Goal: Check status: Check status

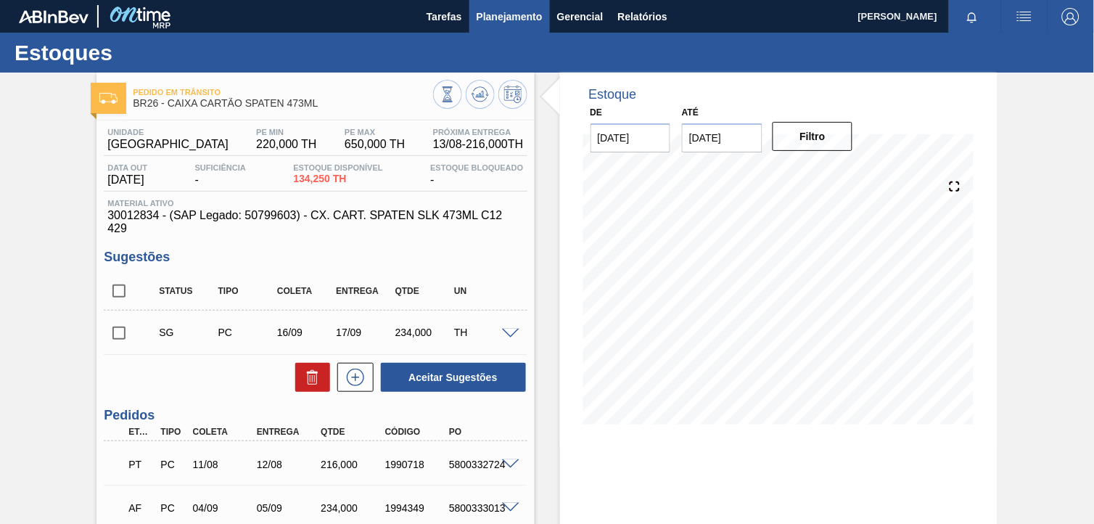
click at [477, 17] on span "Planejamento" at bounding box center [509, 16] width 66 height 17
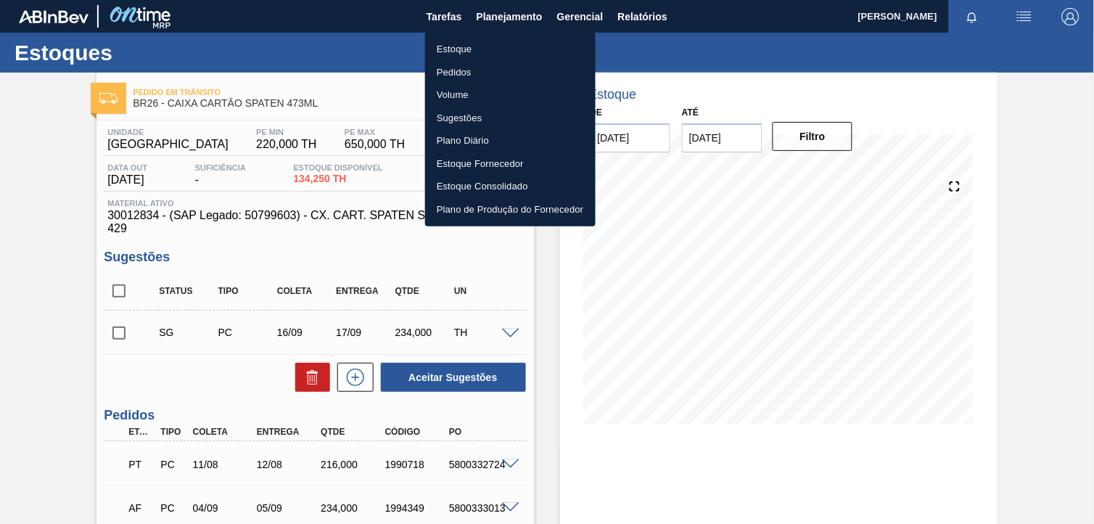
click at [505, 41] on li "Estoque" at bounding box center [510, 49] width 170 height 23
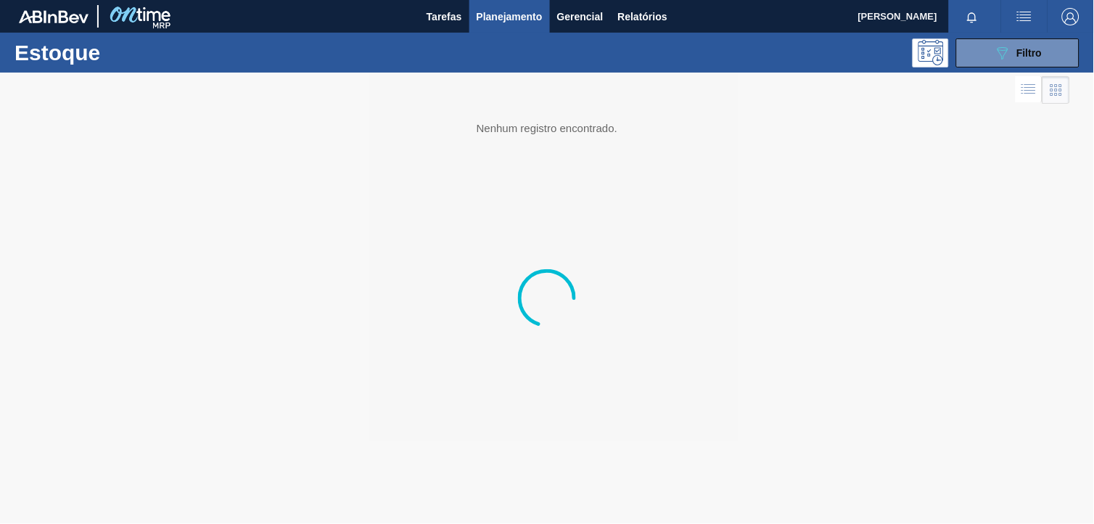
drag, startPoint x: 977, startPoint y: 51, endPoint x: 951, endPoint y: 148, distance: 100.4
click at [977, 51] on button "089F7B8B-B2A5-4AFE-B5C0-19BA573D28AC Filtro" at bounding box center [1017, 52] width 123 height 29
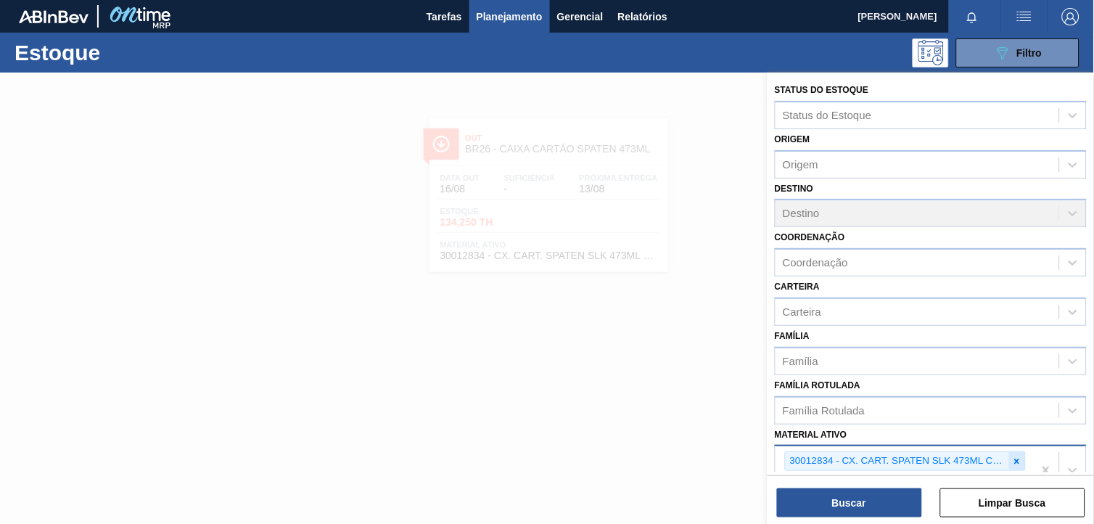
click at [1013, 459] on icon at bounding box center [1017, 461] width 10 height 10
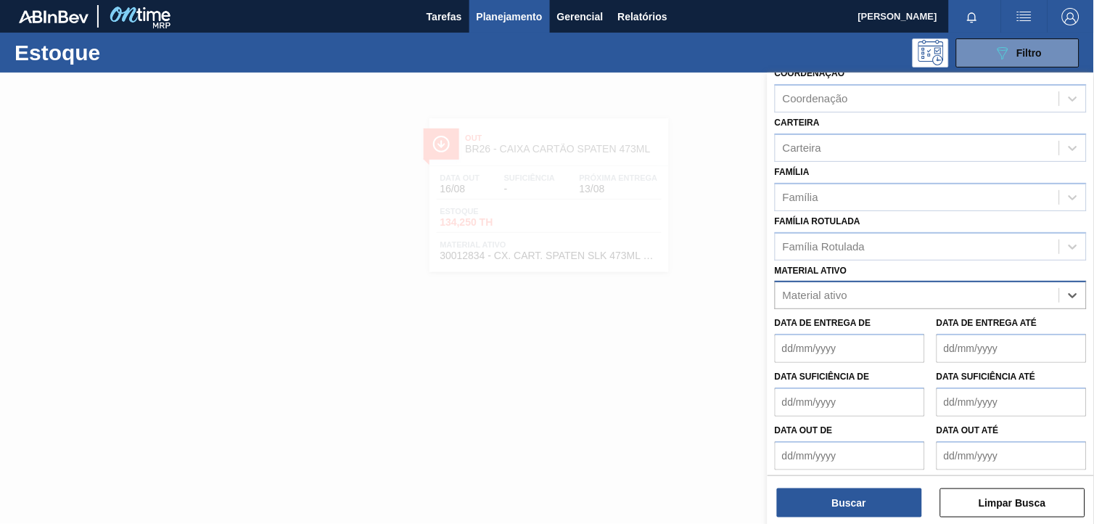
paste ativo "20008538"
type ativo "20008538"
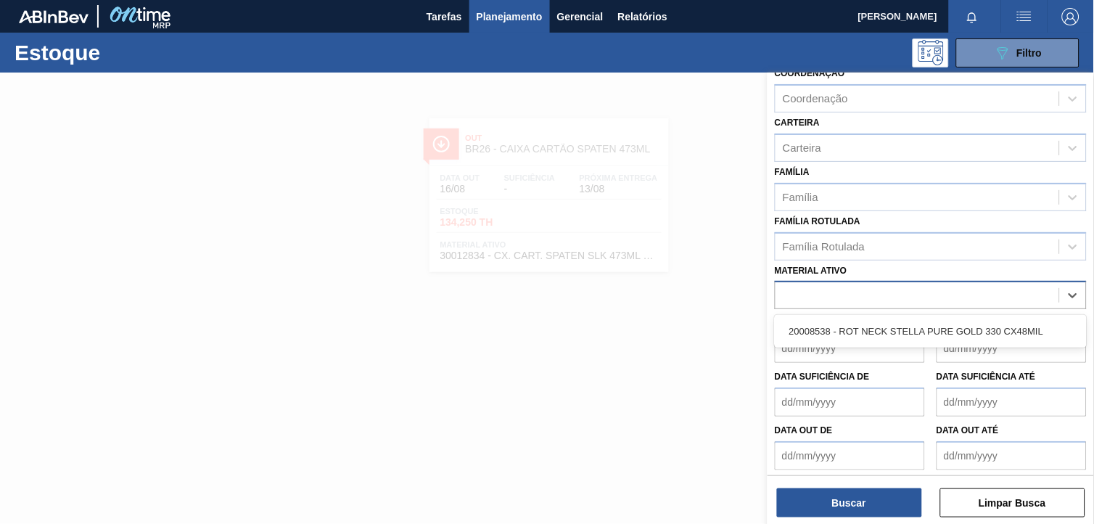
scroll to position [185, 0]
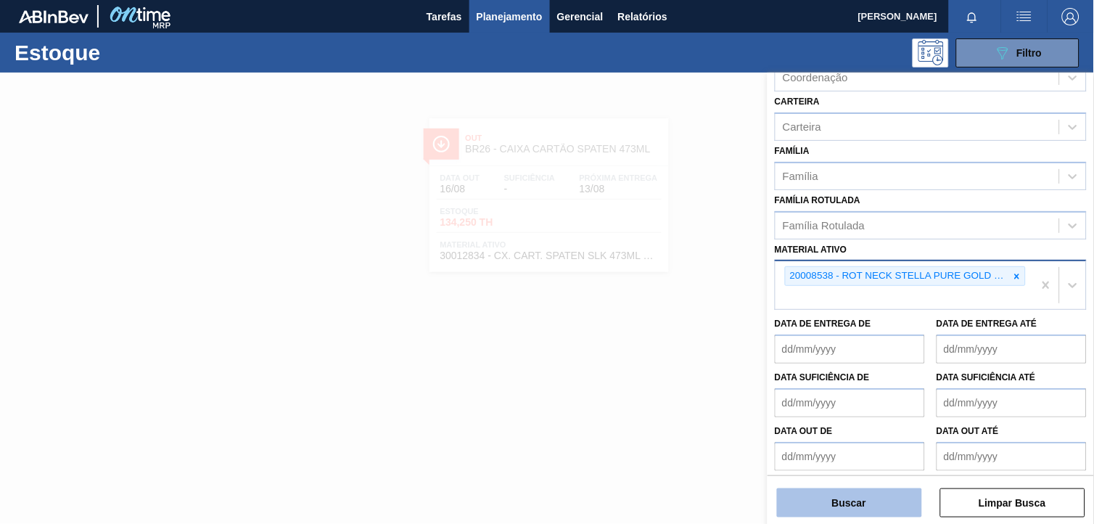
click at [878, 505] on button "Buscar" at bounding box center [849, 502] width 145 height 29
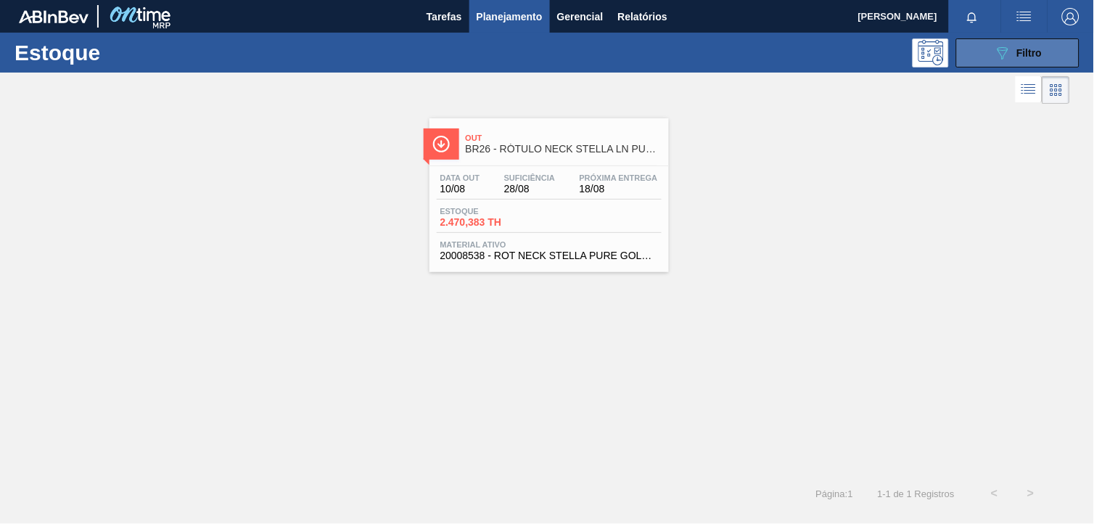
click at [1054, 56] on button "089F7B8B-B2A5-4AFE-B5C0-19BA573D28AC Filtro" at bounding box center [1017, 52] width 123 height 29
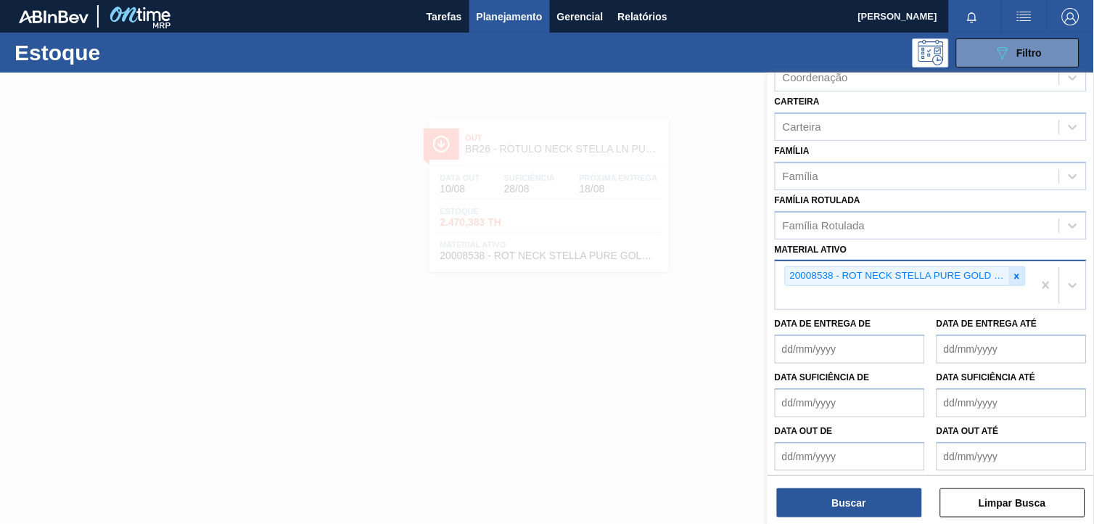
click at [1011, 272] on div at bounding box center [1017, 276] width 16 height 18
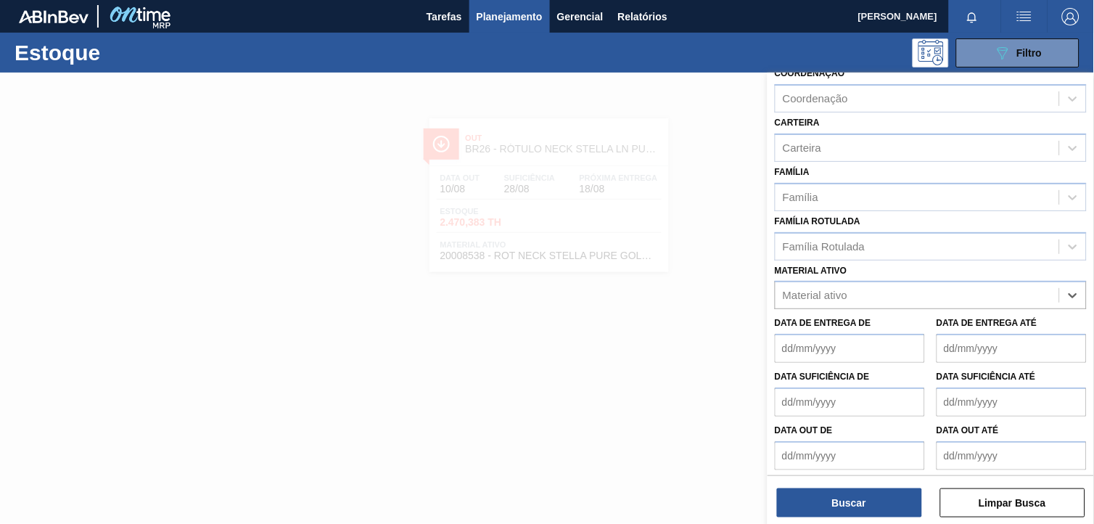
paste ativo "20002720"
type ativo "20002720"
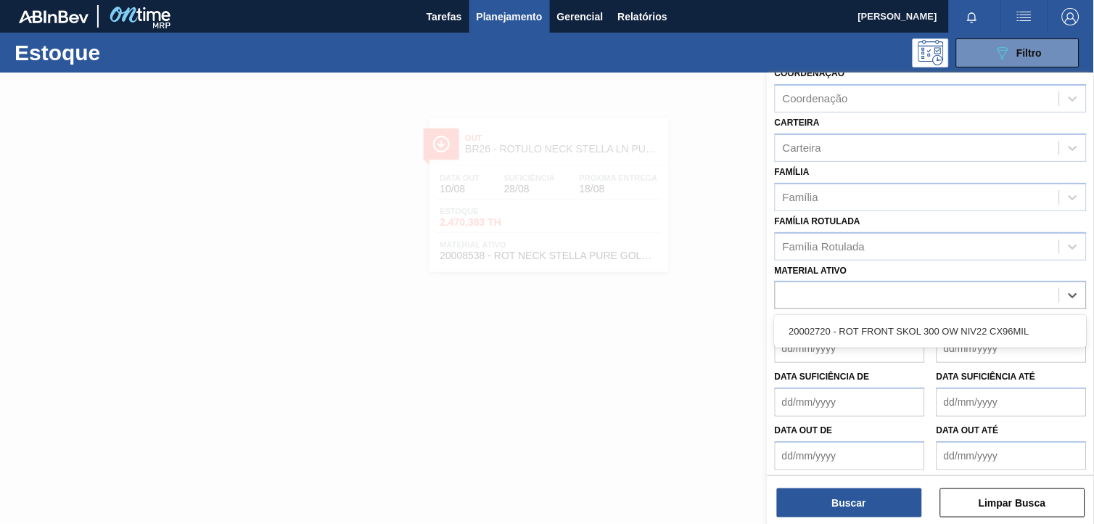
scroll to position [185, 0]
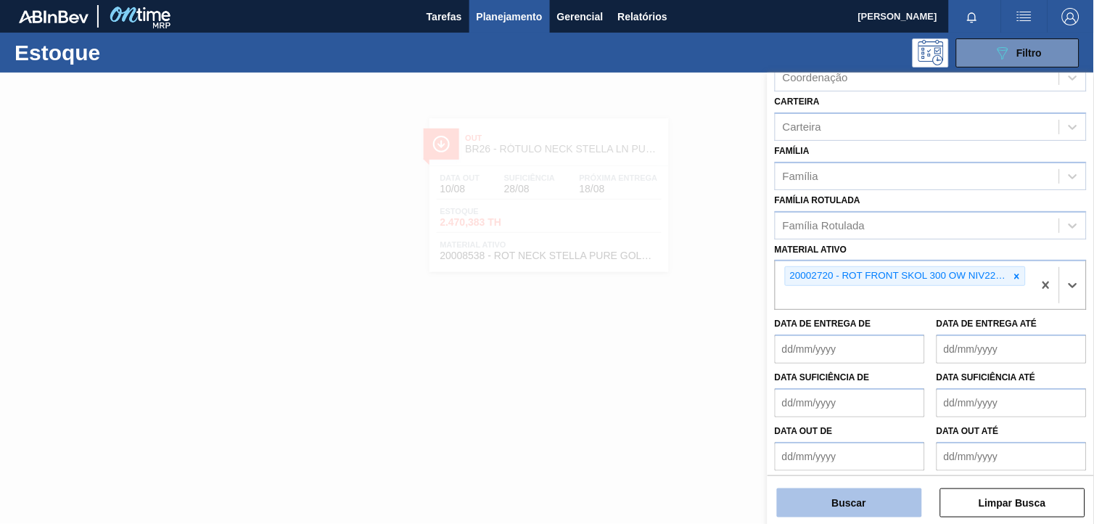
click at [898, 502] on button "Buscar" at bounding box center [849, 502] width 145 height 29
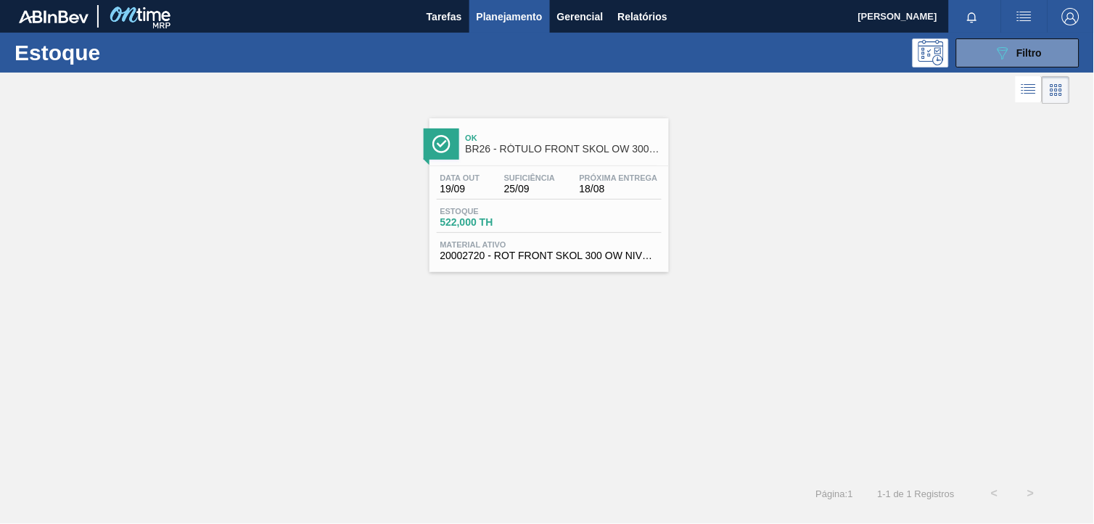
drag, startPoint x: 1033, startPoint y: 54, endPoint x: 1020, endPoint y: 110, distance: 58.1
click at [1036, 56] on span "Filtro" at bounding box center [1029, 53] width 25 height 12
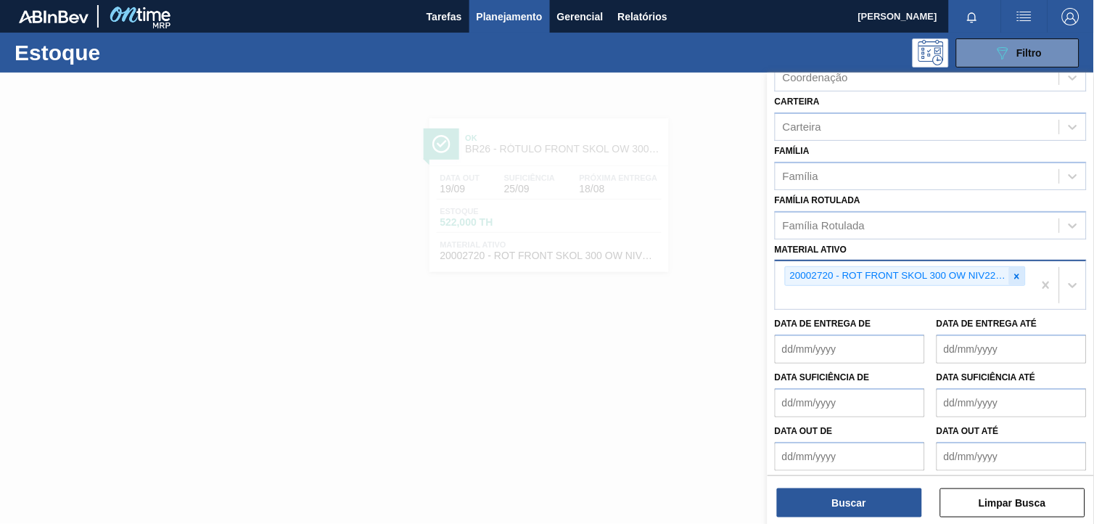
click at [1012, 271] on icon at bounding box center [1017, 276] width 10 height 10
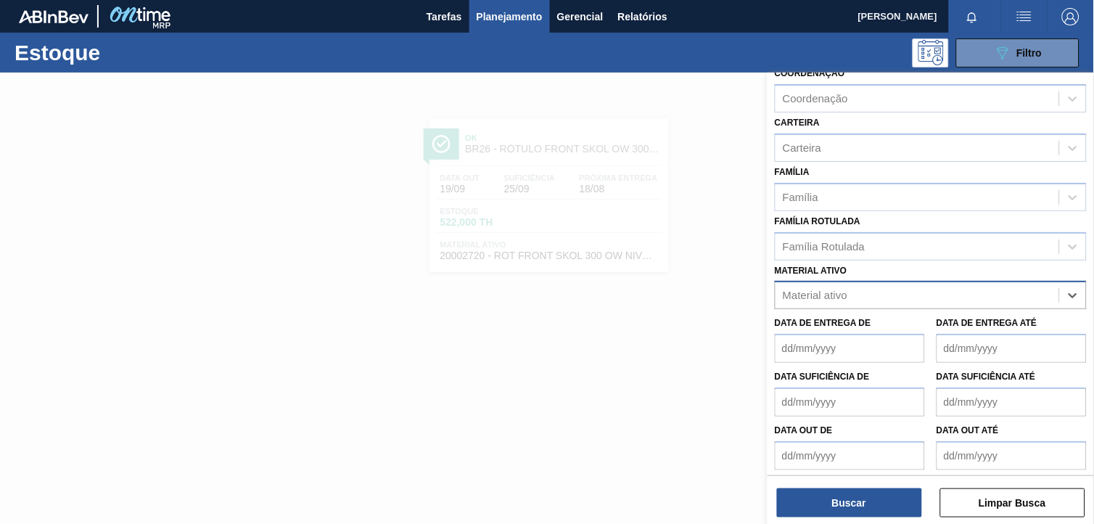
paste ativo "30029927"
type ativo "30029927"
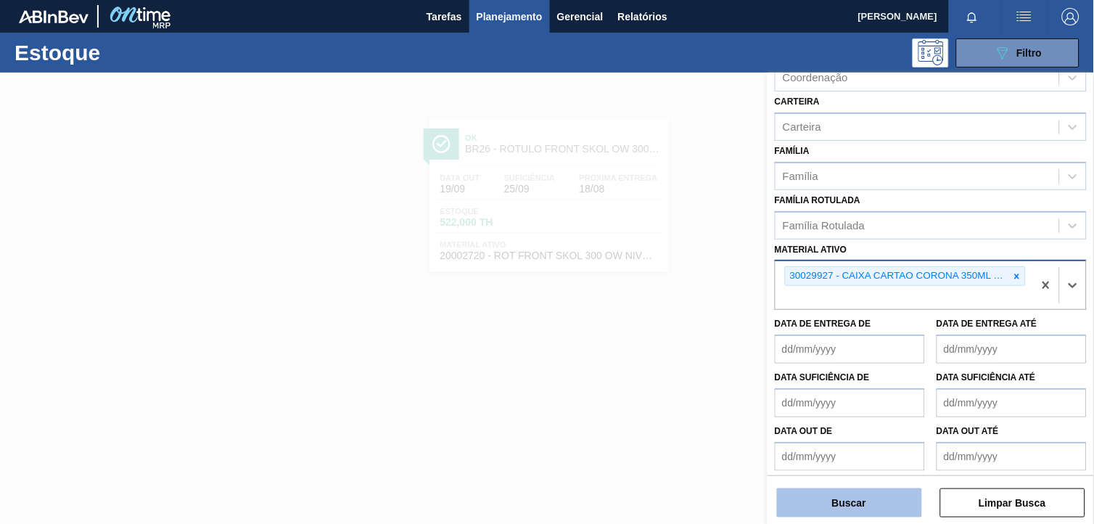
click at [823, 508] on button "Buscar" at bounding box center [849, 502] width 145 height 29
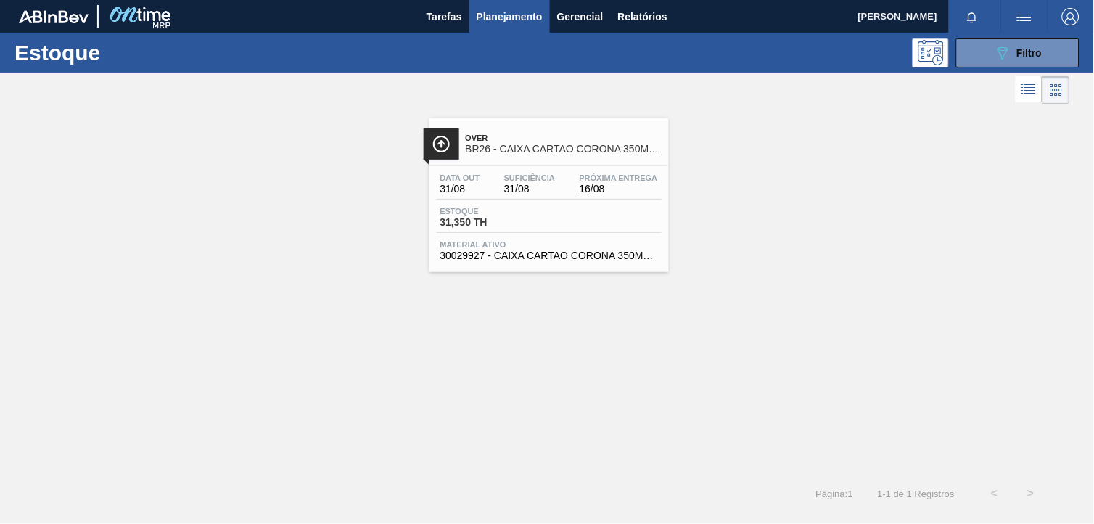
click at [532, 213] on span "Estoque" at bounding box center [491, 211] width 102 height 9
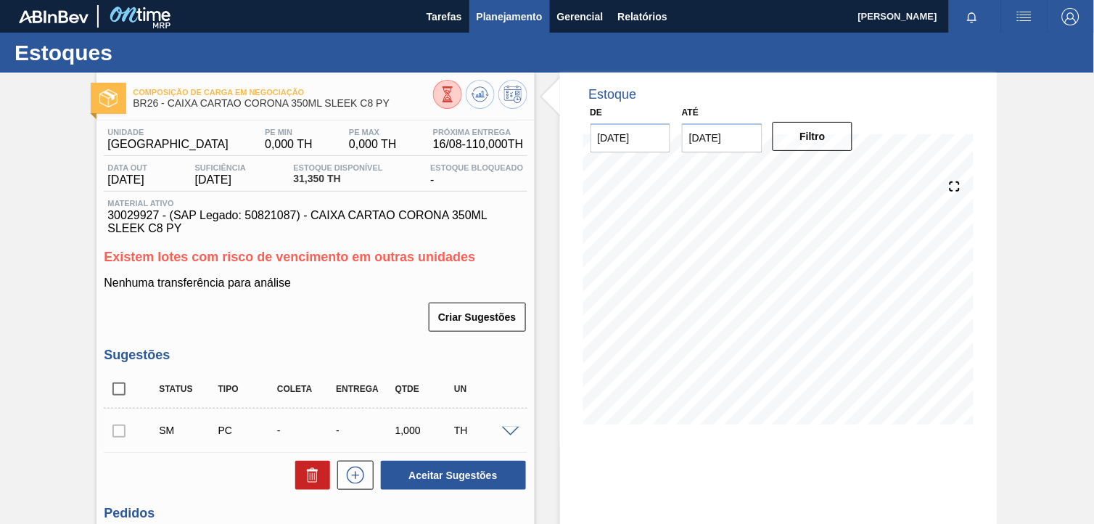
click at [483, 9] on span "Planejamento" at bounding box center [509, 16] width 66 height 17
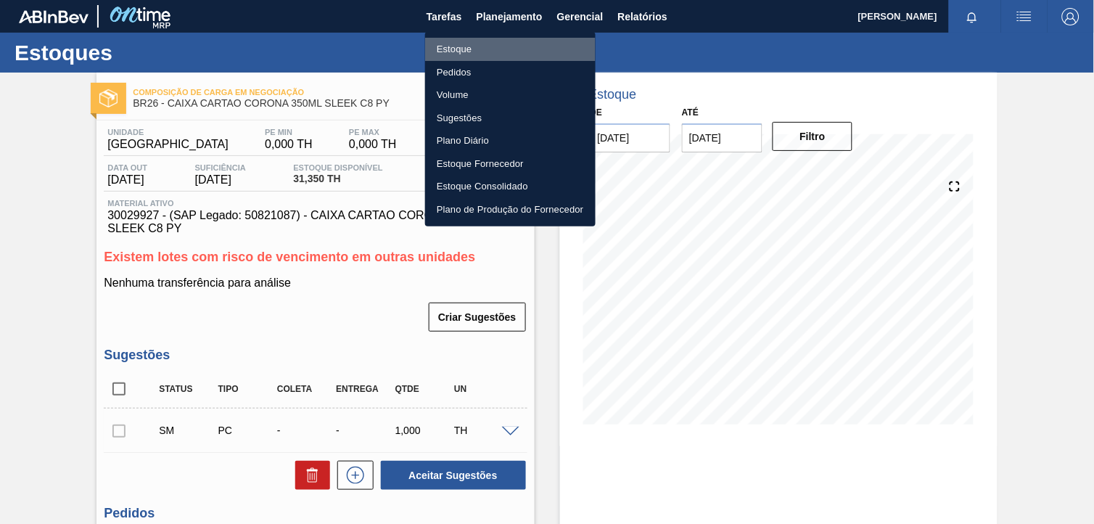
click at [540, 44] on li "Estoque" at bounding box center [510, 49] width 170 height 23
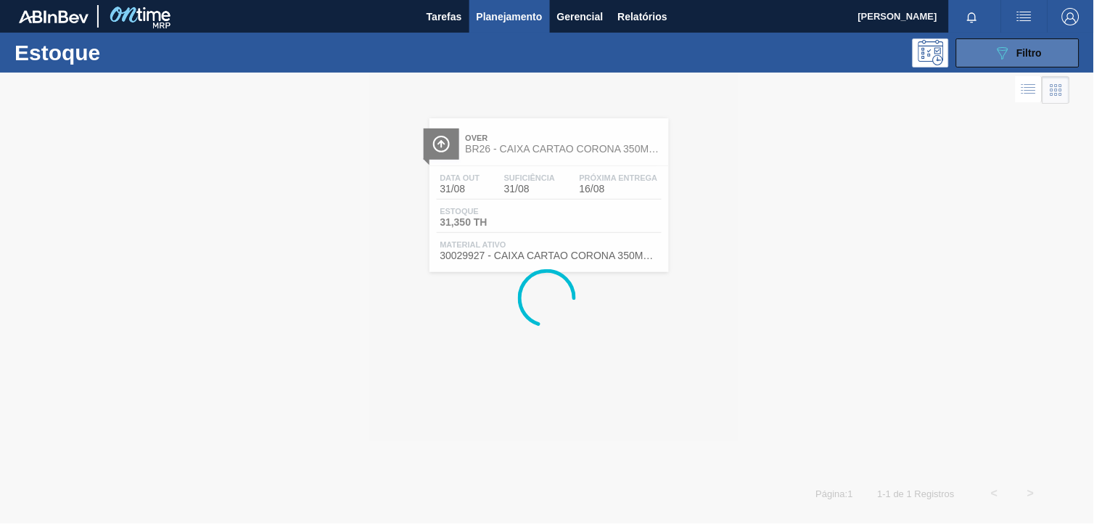
click at [1004, 44] on icon "089F7B8B-B2A5-4AFE-B5C0-19BA573D28AC" at bounding box center [1002, 52] width 17 height 17
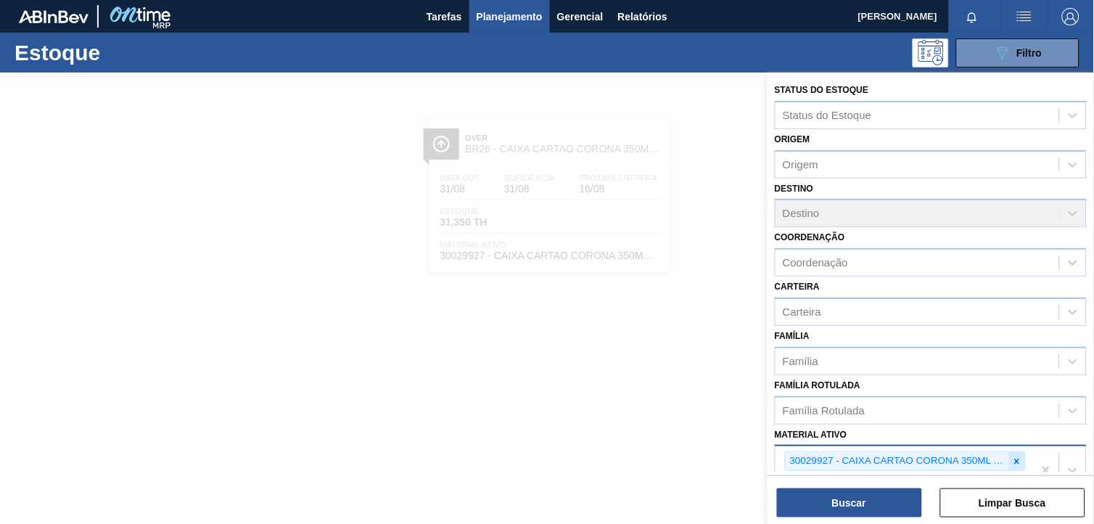
click at [1015, 456] on icon at bounding box center [1017, 461] width 10 height 10
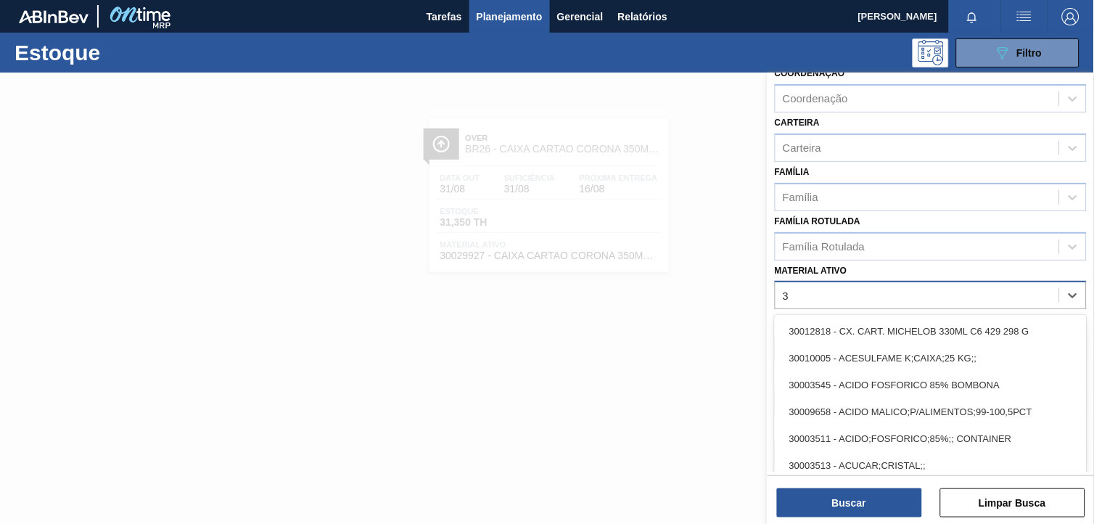
scroll to position [185, 0]
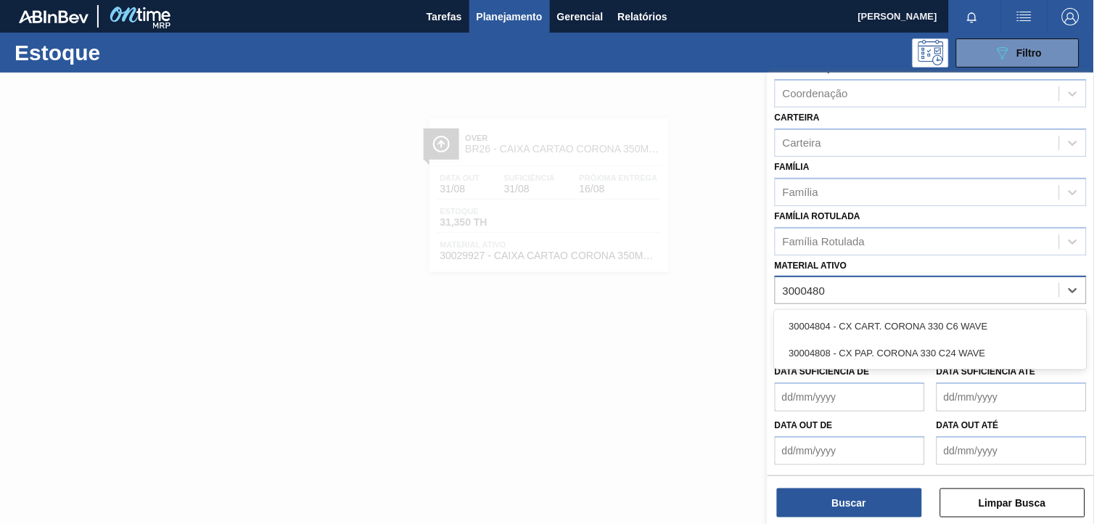
type ativo "30004808"
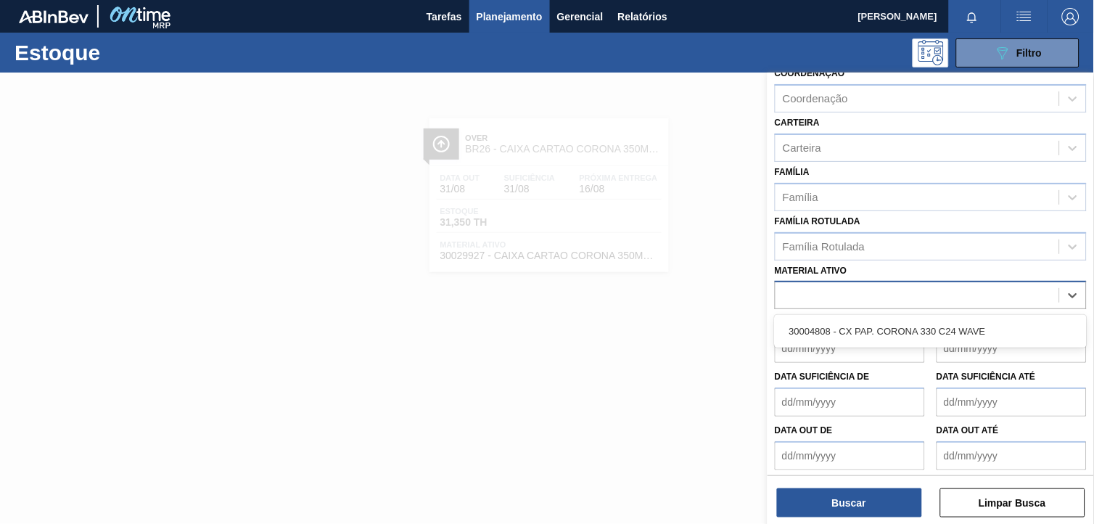
scroll to position [168, 0]
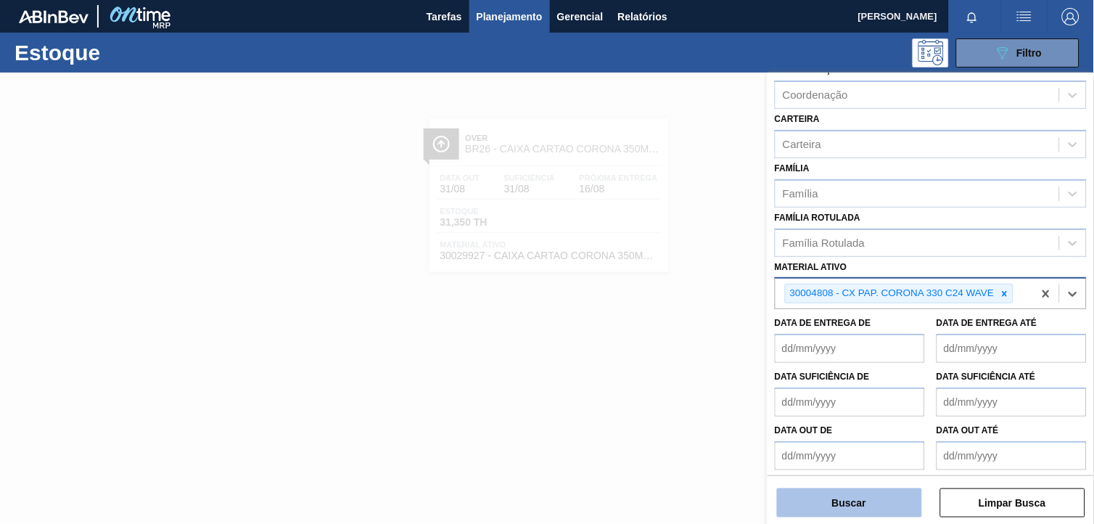
click at [883, 504] on button "Buscar" at bounding box center [849, 502] width 145 height 29
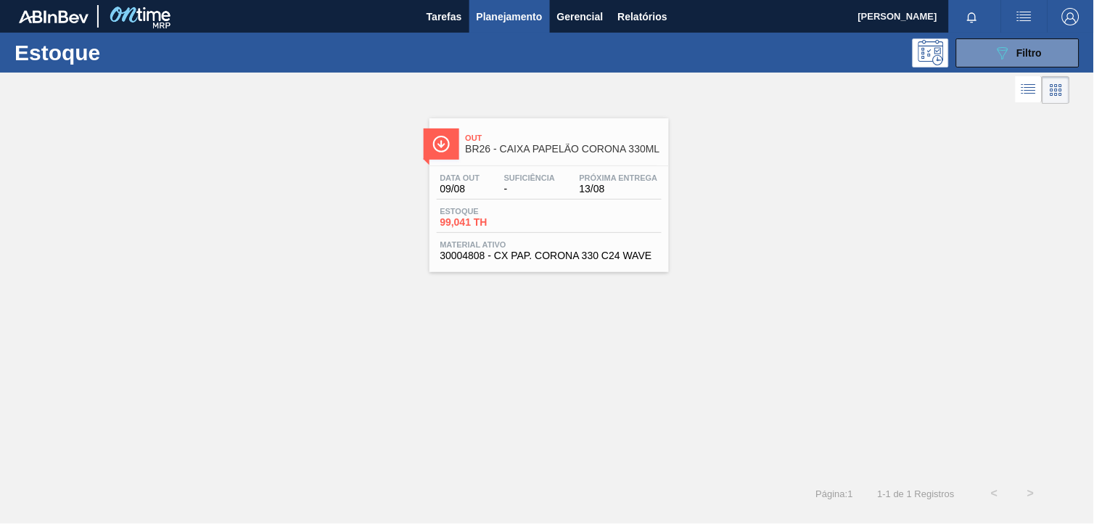
drag, startPoint x: 557, startPoint y: 149, endPoint x: 561, endPoint y: 155, distance: 7.8
click at [558, 149] on span "BR26 - CAIXA PAPELÃO CORONA 330ML" at bounding box center [564, 149] width 196 height 11
